Goal: Answer question/provide support

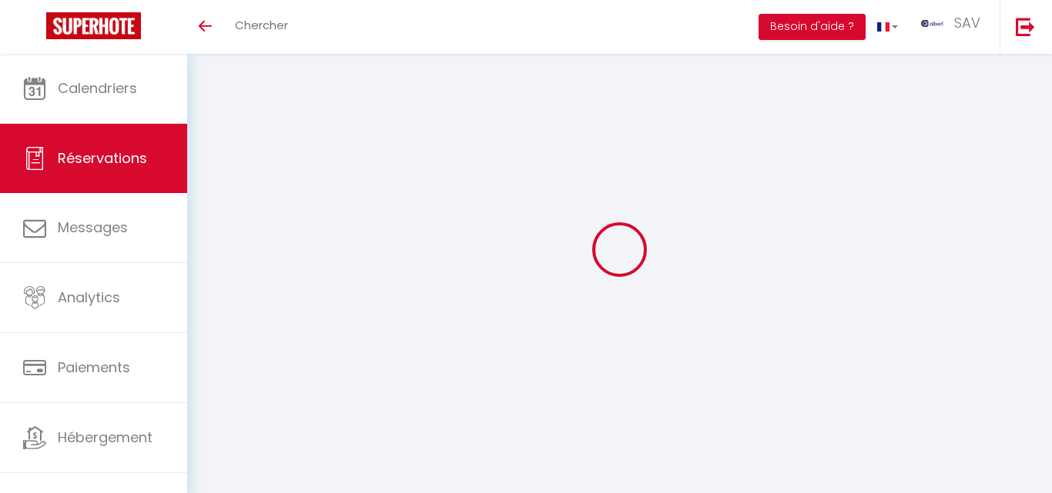
select select "not_cancelled"
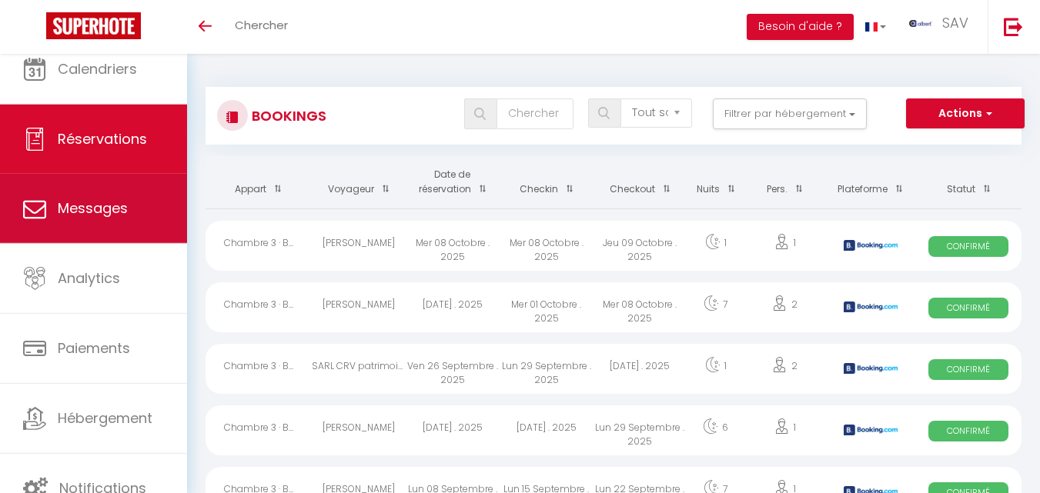
click at [105, 196] on link "Messages" at bounding box center [93, 208] width 187 height 69
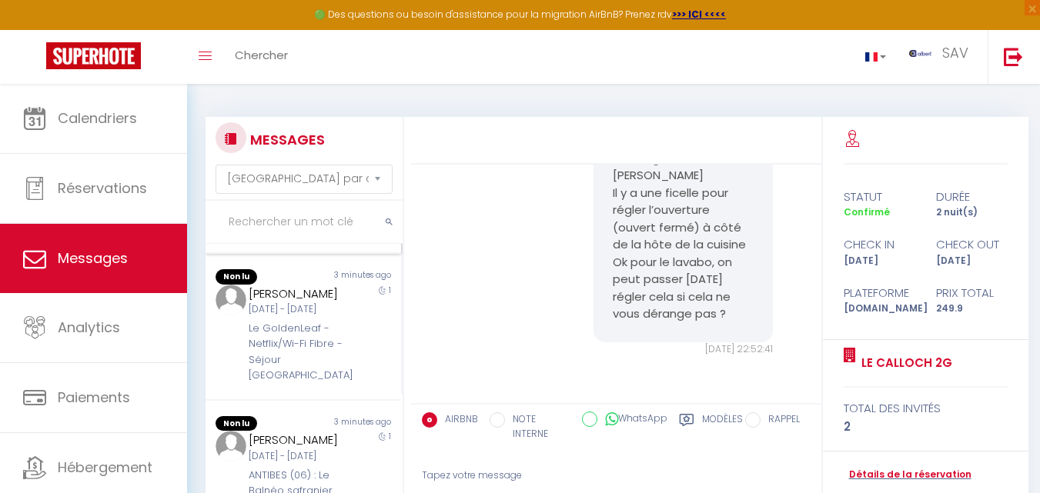
scroll to position [308, 0]
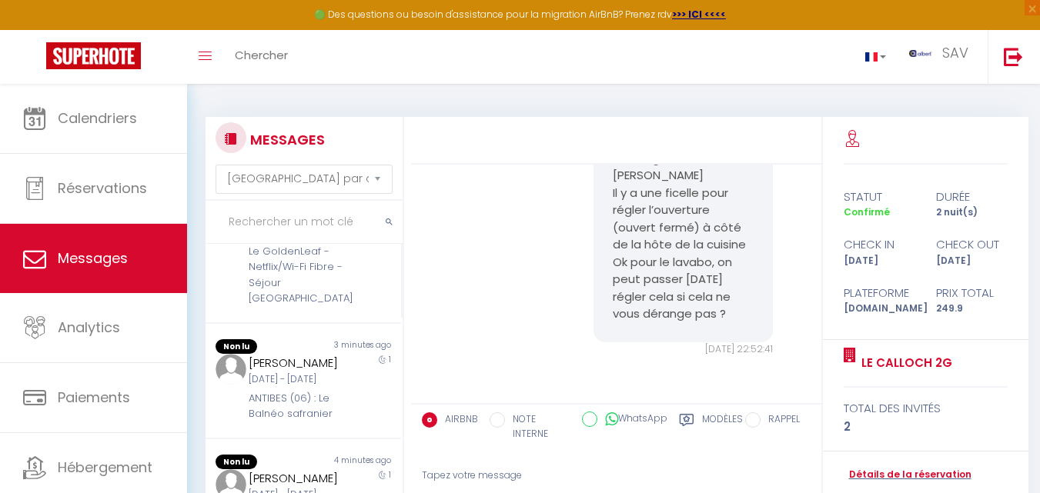
click at [255, 226] on input "text" at bounding box center [304, 222] width 197 height 43
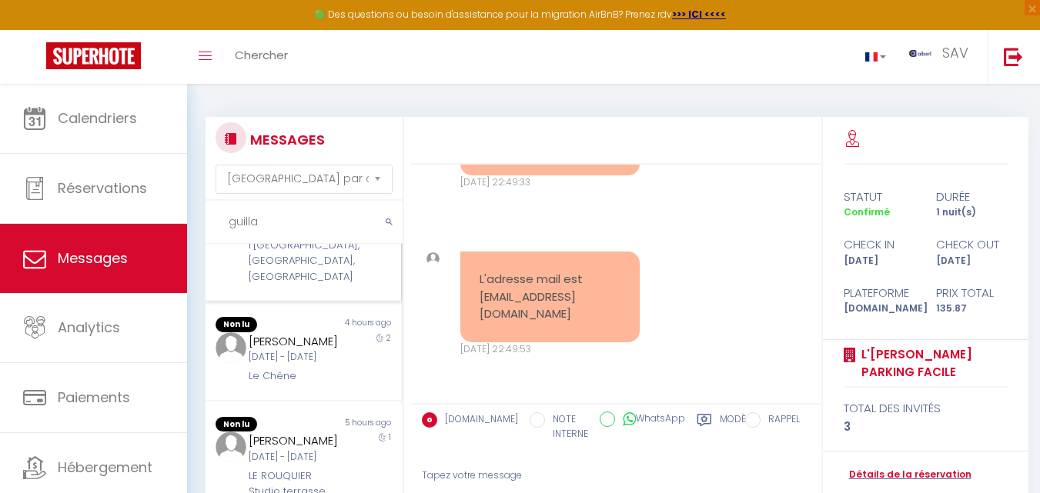
scroll to position [0, 0]
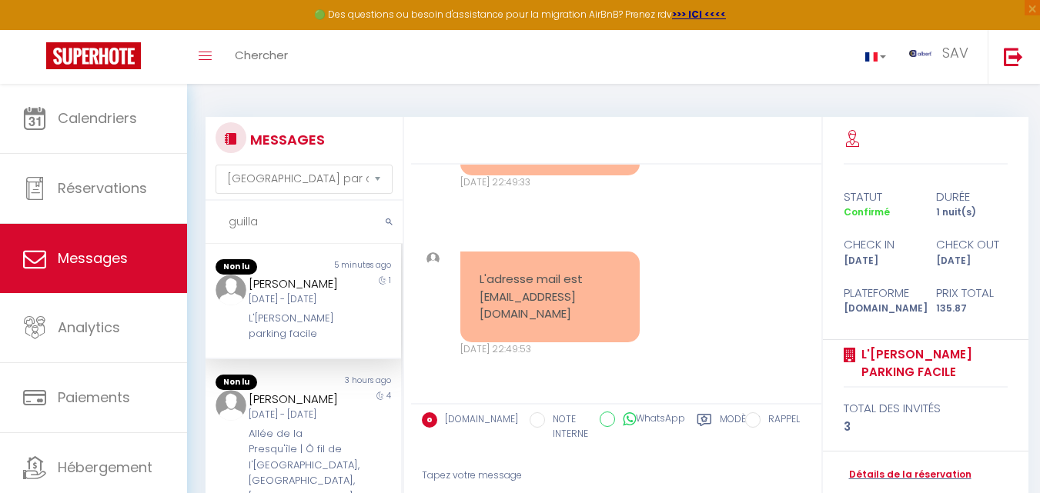
type input "guilla"
click at [300, 307] on div "[DATE] - [DATE]" at bounding box center [296, 300] width 94 height 15
click at [861, 474] on link "Détails de la réservation" at bounding box center [908, 475] width 128 height 15
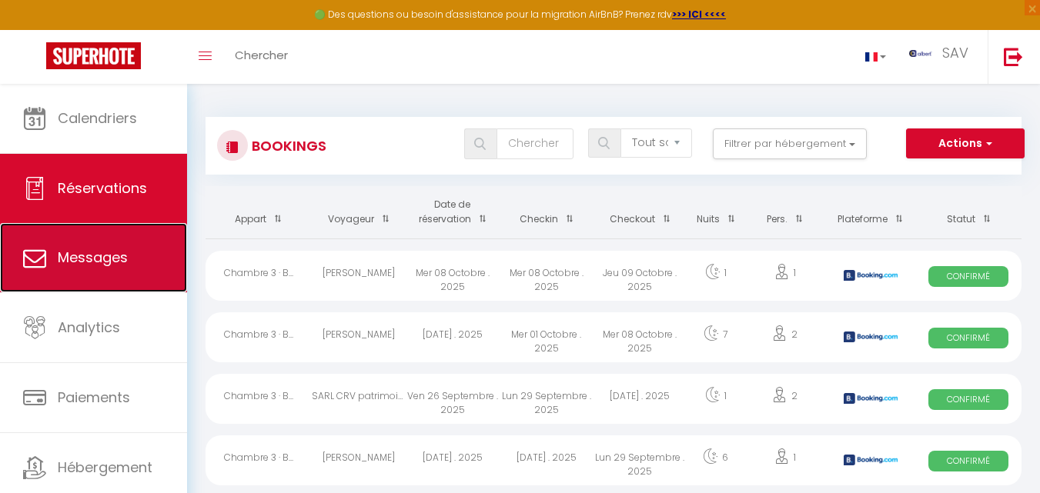
click at [122, 262] on span "Messages" at bounding box center [93, 257] width 70 height 19
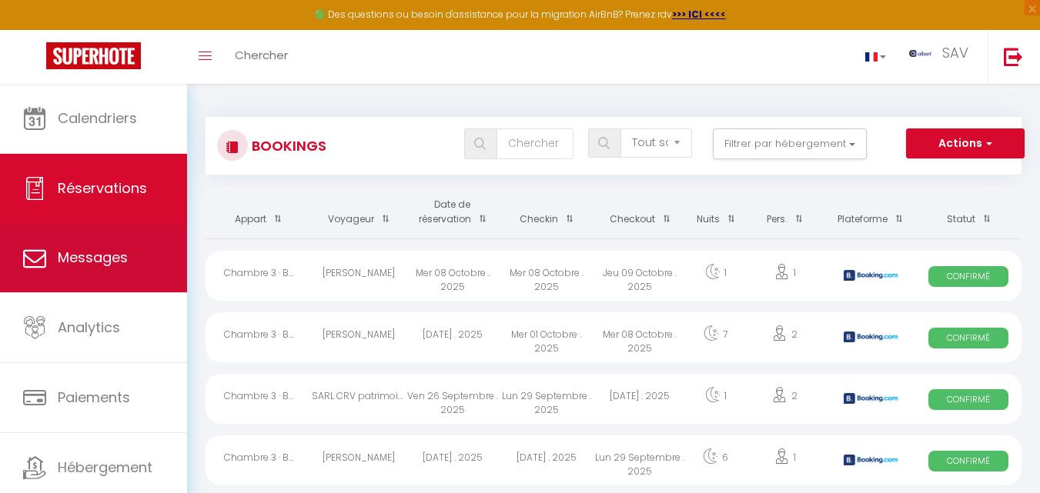
select select "message"
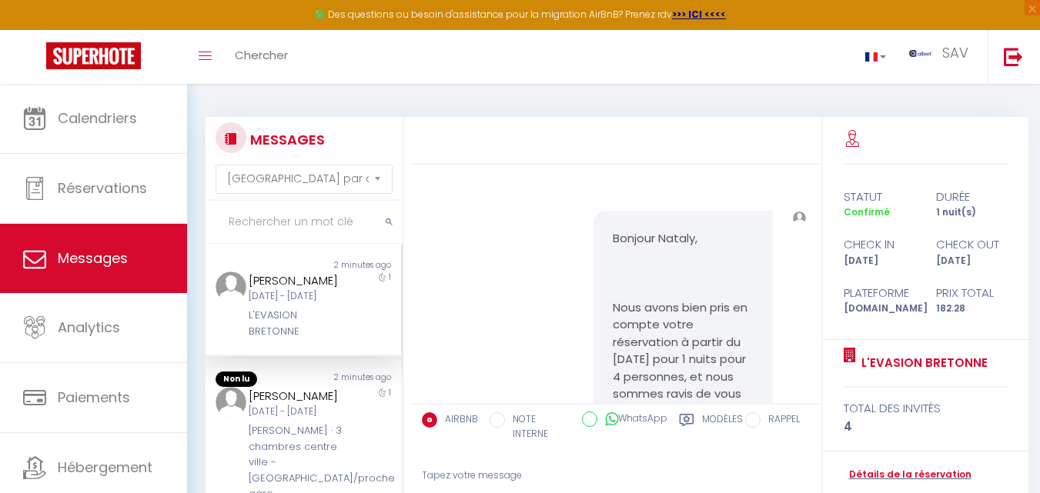
scroll to position [6710, 0]
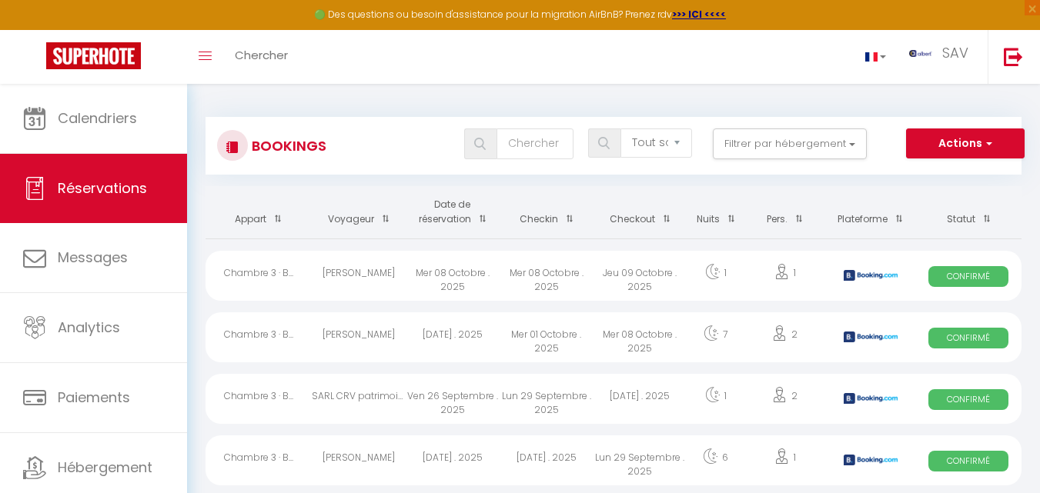
select select "not_cancelled"
